Goal: Transaction & Acquisition: Purchase product/service

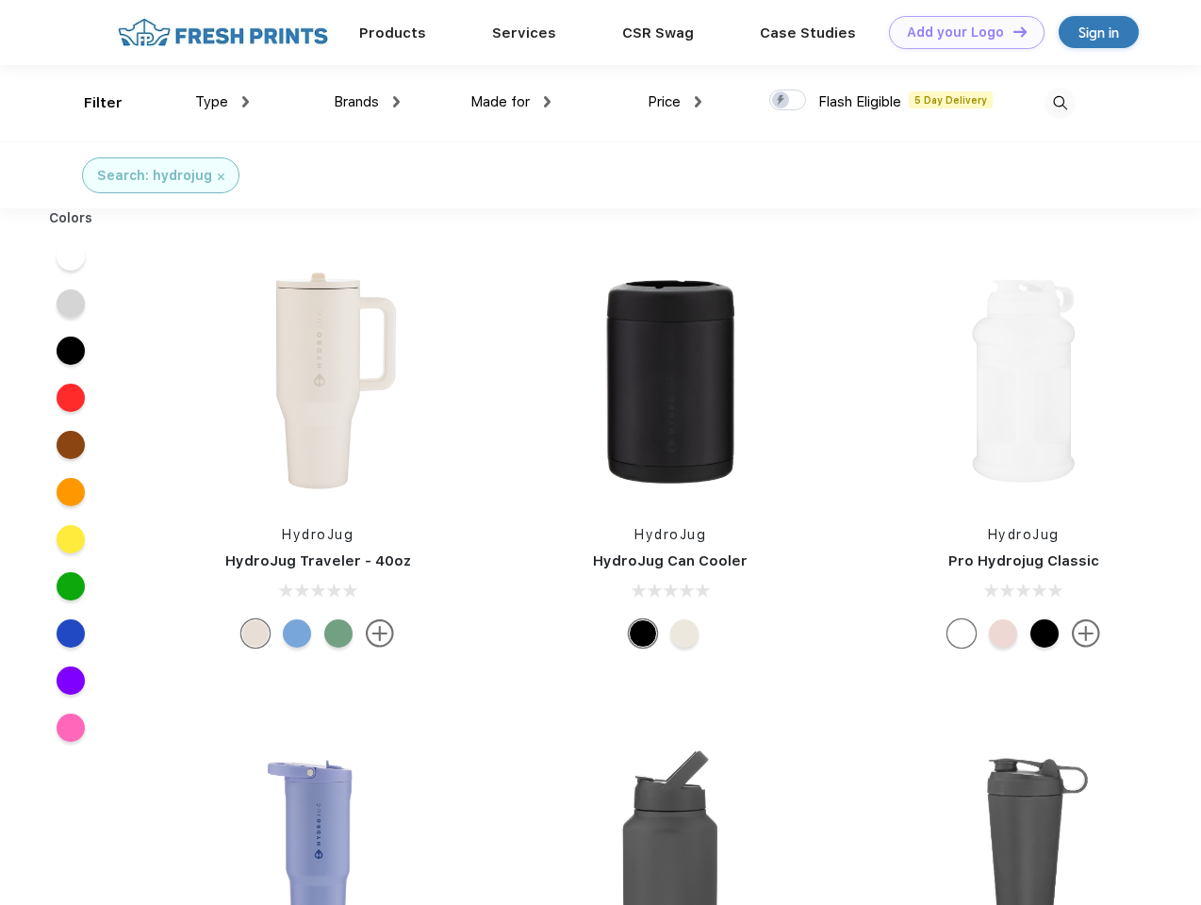
scroll to position [1, 0]
click at [959, 32] on link "Add your Logo Design Tool" at bounding box center [967, 32] width 156 height 33
click at [0, 0] on div "Design Tool" at bounding box center [0, 0] width 0 height 0
click at [1011, 31] on link "Add your Logo Design Tool" at bounding box center [967, 32] width 156 height 33
click at [90, 103] on div "Filter" at bounding box center [103, 103] width 39 height 22
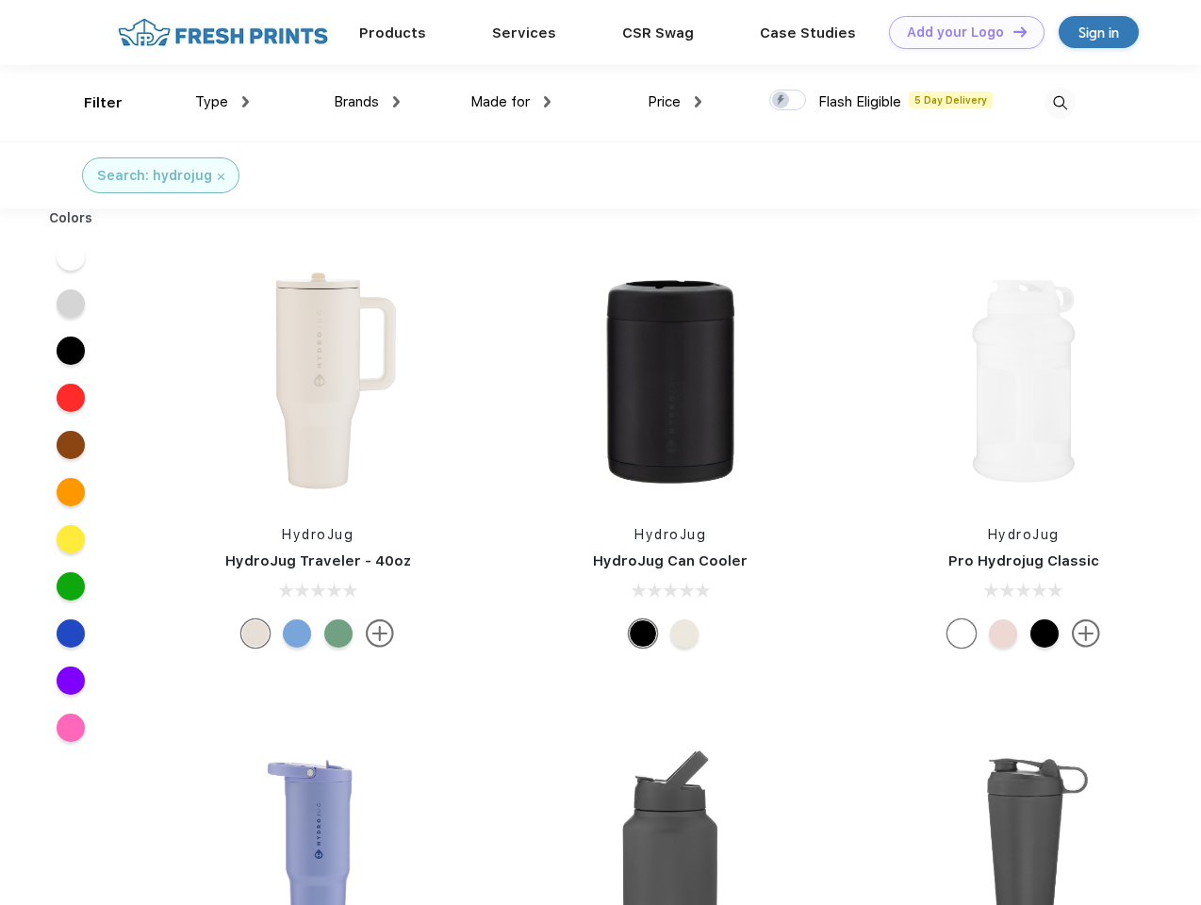
click at [222, 102] on span "Type" at bounding box center [211, 101] width 33 height 17
click at [367, 102] on span "Brands" at bounding box center [356, 101] width 45 height 17
click at [511, 102] on span "Made for" at bounding box center [499, 101] width 59 height 17
click at [675, 102] on span "Price" at bounding box center [663, 101] width 33 height 17
click at [788, 101] on div at bounding box center [787, 100] width 37 height 21
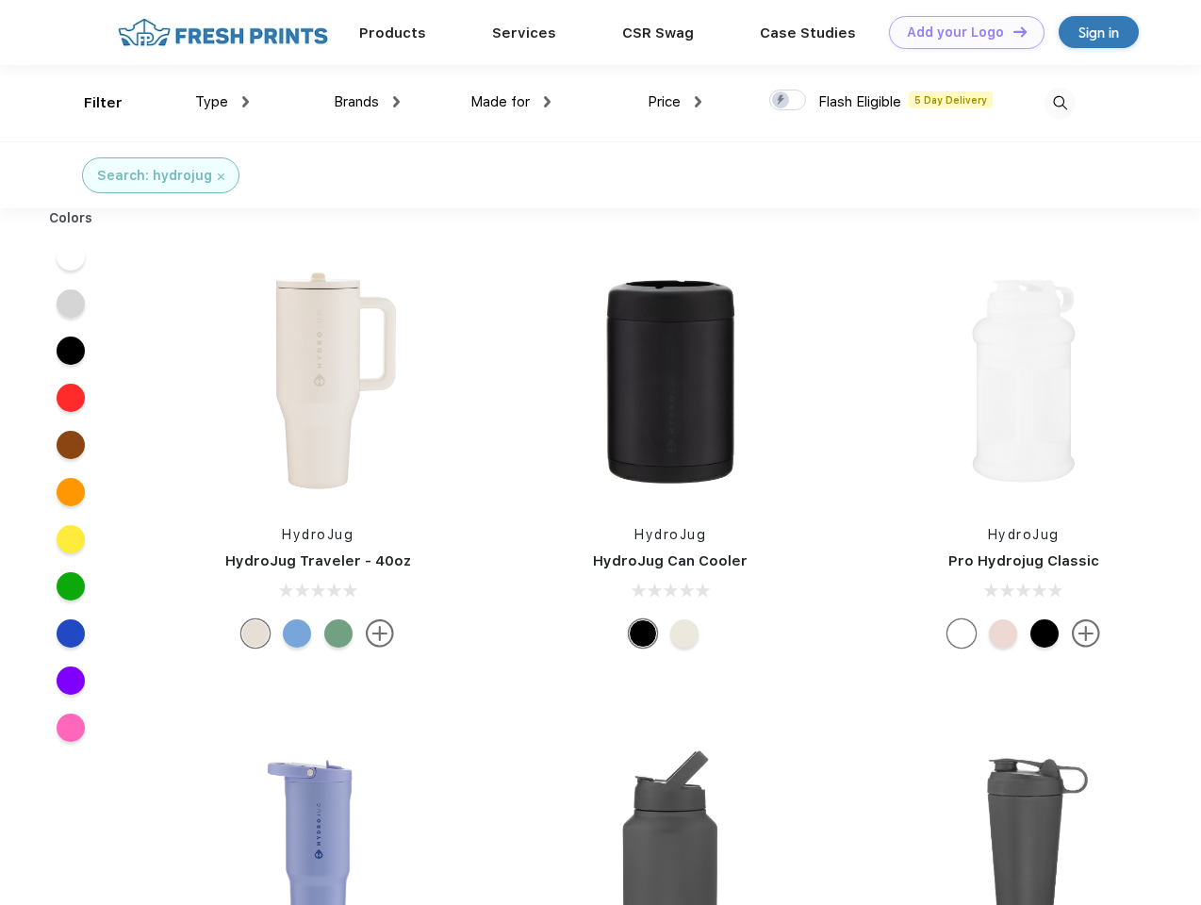
click at [781, 101] on input "checkbox" at bounding box center [775, 95] width 12 height 12
click at [1059, 103] on img at bounding box center [1059, 103] width 31 height 31
